Goal: Communication & Community: Ask a question

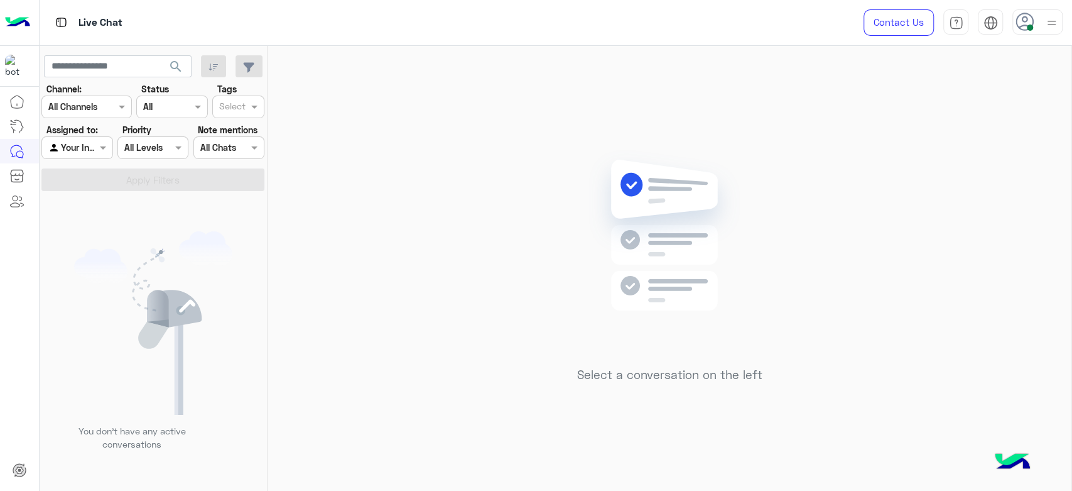
click at [432, 85] on div "Select a conversation on the left" at bounding box center [670, 271] width 804 height 450
